Goal: Find contact information

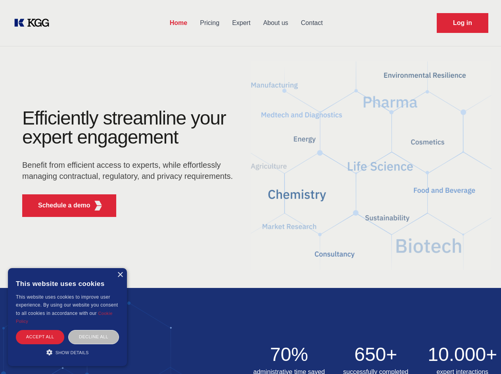
click at [250, 187] on div "Efficiently streamline your expert engagement Benefit from efficient access to …" at bounding box center [130, 166] width 241 height 115
click at [60, 205] on p "Schedule a demo" at bounding box center [64, 206] width 52 height 10
click at [120, 275] on div "× This website uses cookies This website uses cookies to improve user experienc…" at bounding box center [67, 317] width 119 height 98
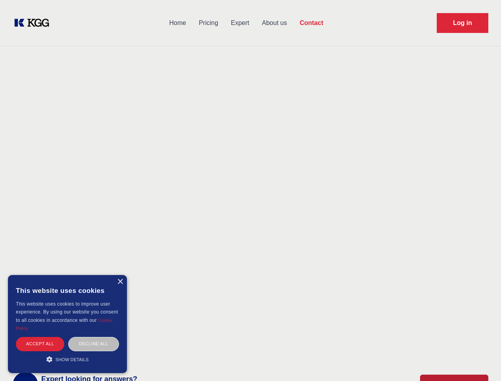
click at [40, 337] on div "Accept all" at bounding box center [40, 344] width 48 height 14
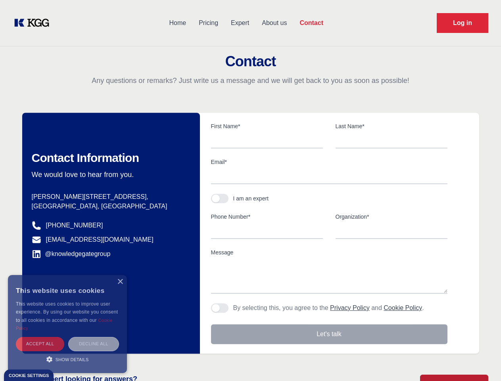
click at [94, 337] on div "Decline all" at bounding box center [93, 344] width 51 height 14
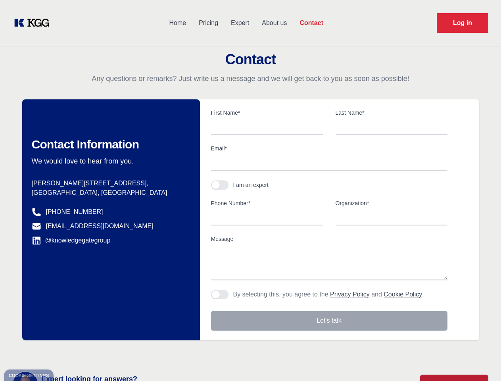
click at [67, 352] on main "Contact Any questions or remarks? Just write us a message and we will get back …" at bounding box center [250, 206] width 501 height 413
